Goal: Task Accomplishment & Management: Use online tool/utility

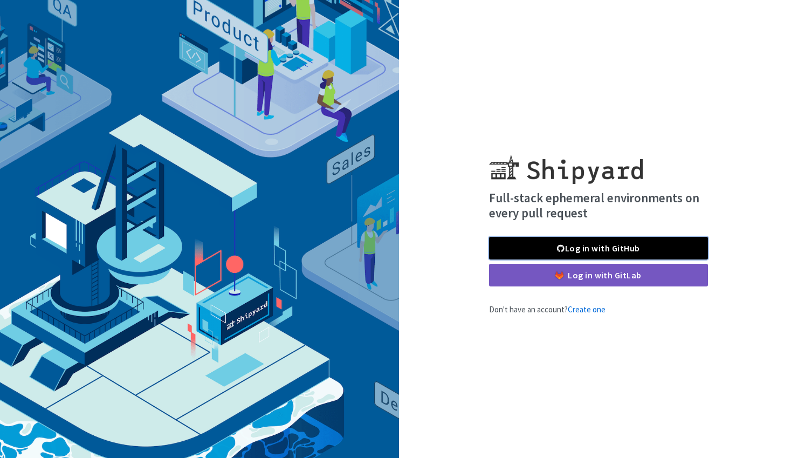
click at [589, 251] on link "Log in with GitHub" at bounding box center [598, 248] width 219 height 23
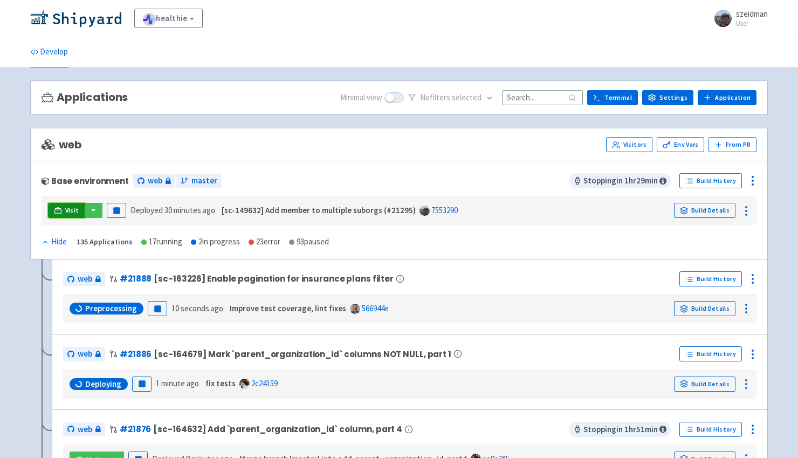
click at [63, 209] on link "Visit" at bounding box center [66, 210] width 37 height 15
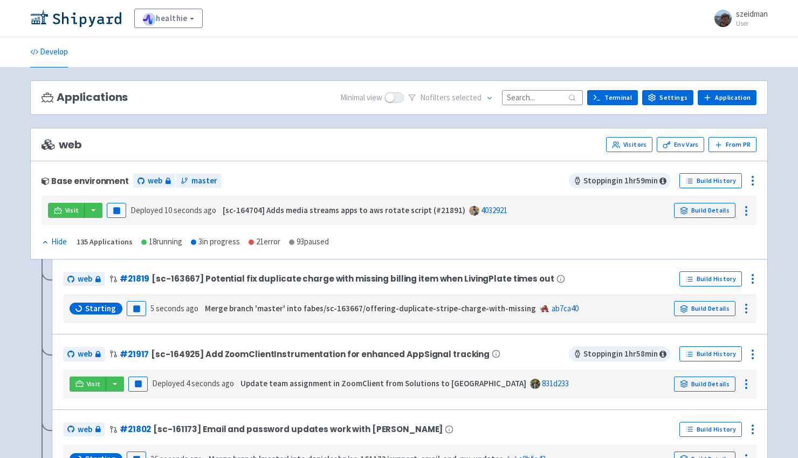
click at [547, 104] on input at bounding box center [542, 97] width 81 height 15
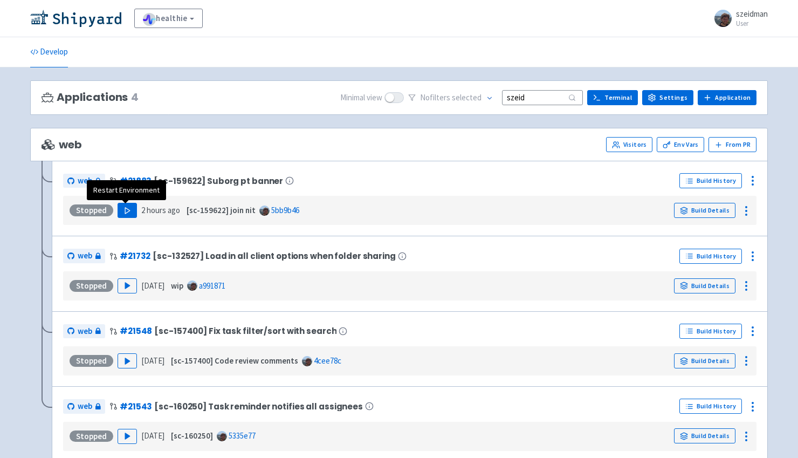
type input "szeid"
click at [129, 211] on icon "button" at bounding box center [127, 210] width 8 height 8
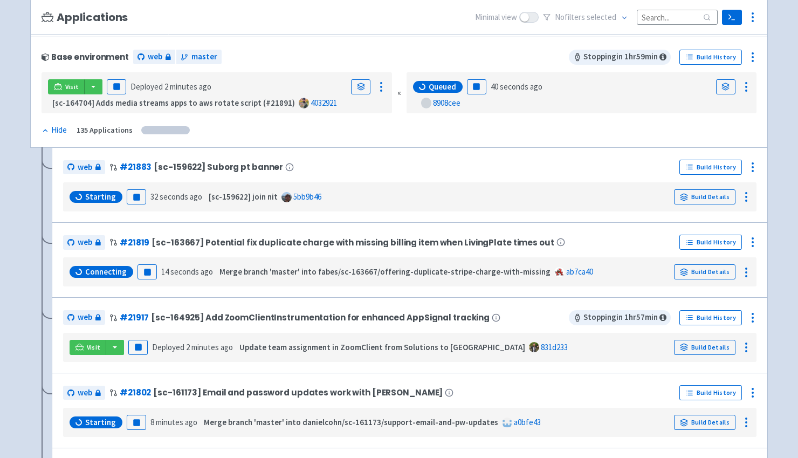
scroll to position [130, 0]
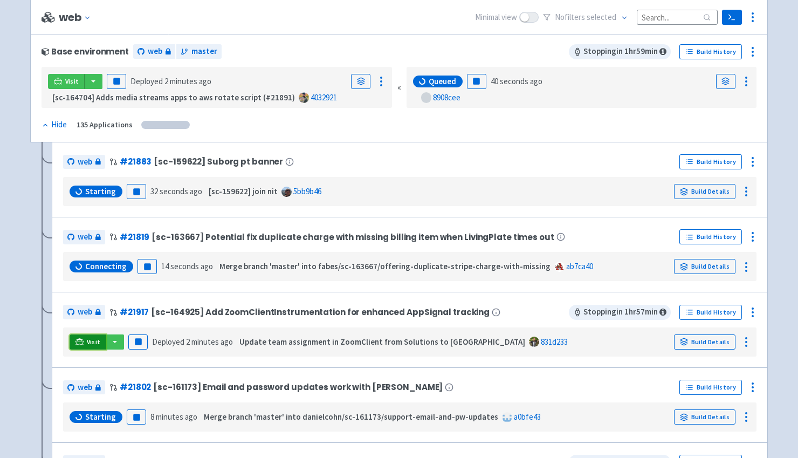
click at [93, 343] on span "Visit" at bounding box center [94, 341] width 14 height 9
